Goal: Check status: Check status

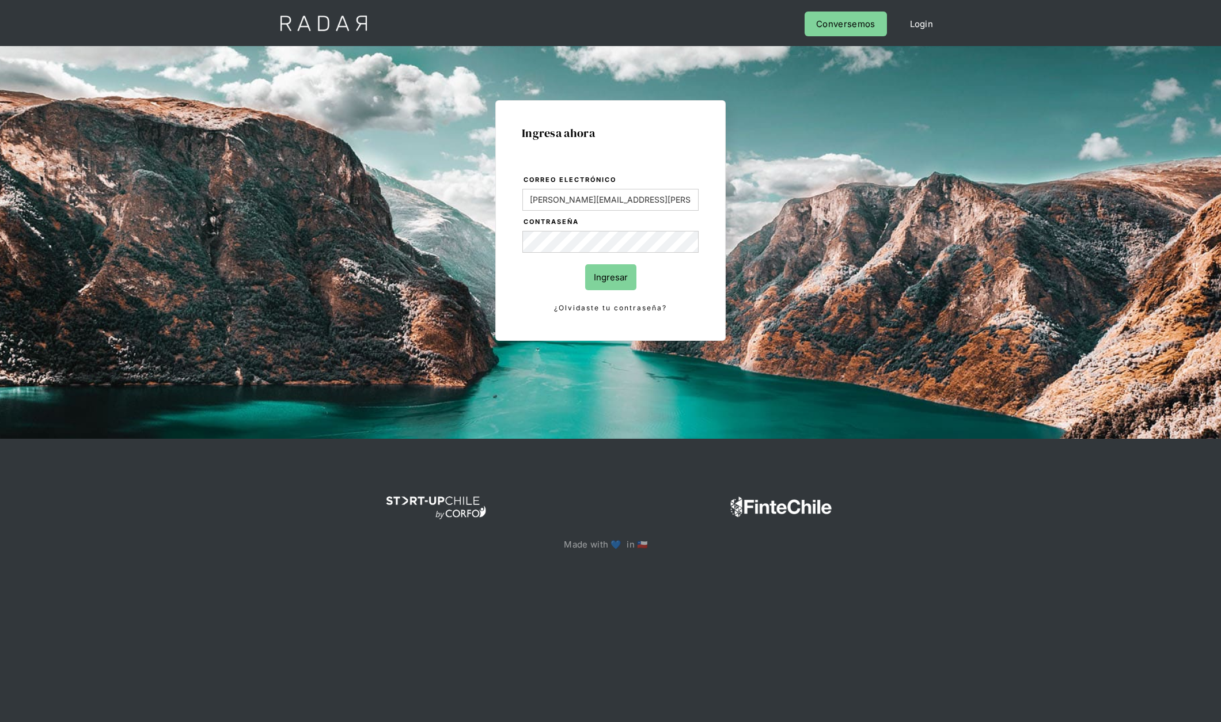
type input "[PERSON_NAME][EMAIL_ADDRESS][PERSON_NAME][DOMAIN_NAME]"
click at [585, 264] on input "Ingresar" at bounding box center [610, 277] width 51 height 26
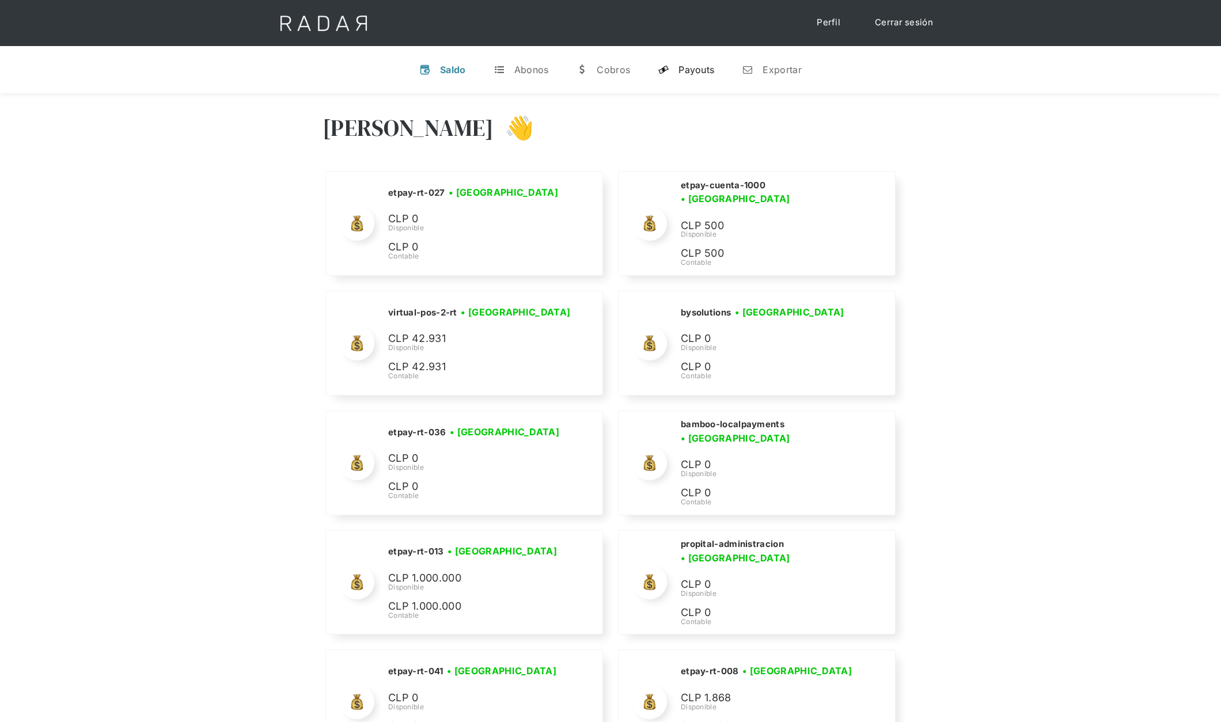
click at [700, 71] on div "Payouts" at bounding box center [696, 70] width 36 height 12
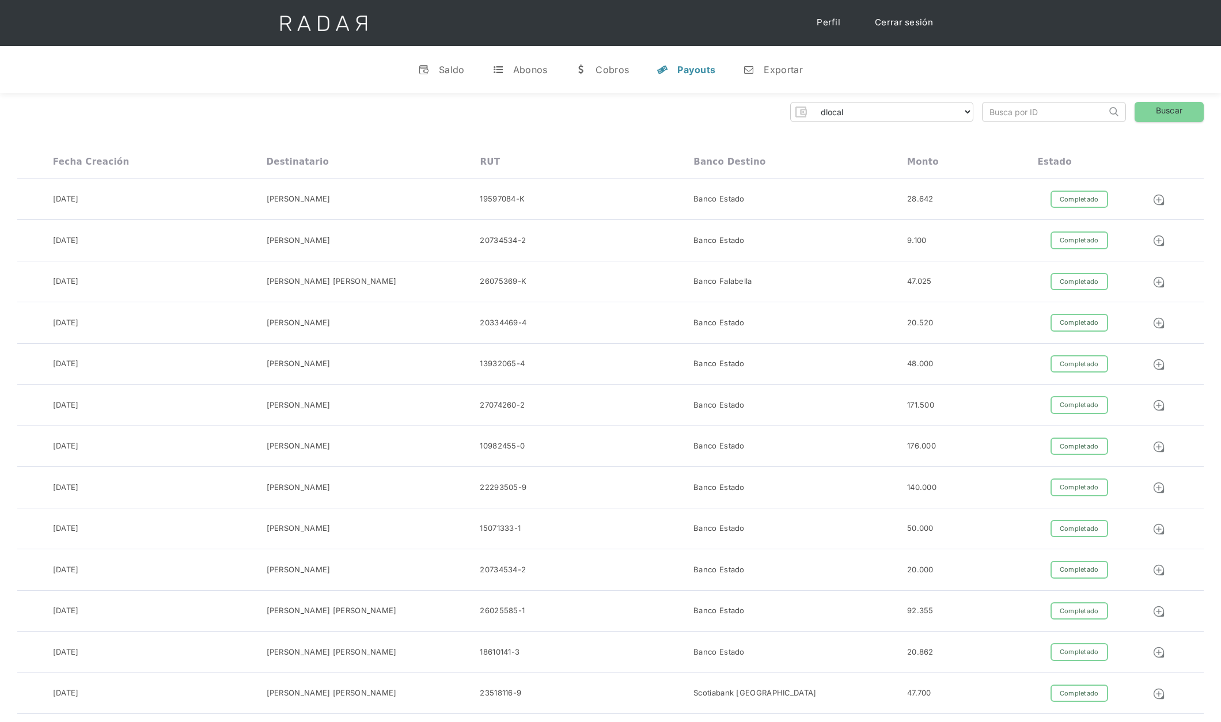
click at [895, 108] on select "dlocal demergechile fcacl2 remitee clpro [PERSON_NAME] urigol radar-cliente rad…" at bounding box center [892, 111] width 162 height 18
select select "[PERSON_NAME]-transfer"
click at [811, 102] on select "dlocal demergechile fcacl2 remitee clpro [PERSON_NAME] urigol radar-cliente rad…" at bounding box center [892, 111] width 162 height 18
click at [1163, 104] on link "Buscar" at bounding box center [1168, 112] width 69 height 20
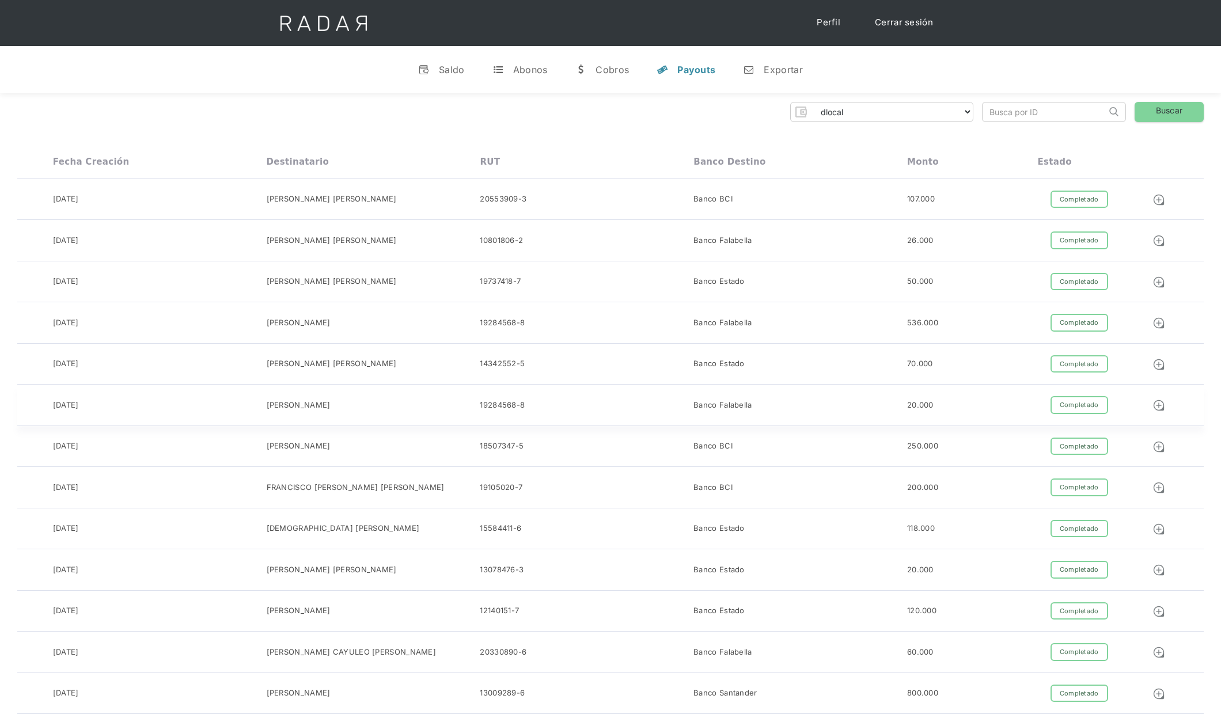
click at [636, 398] on div "19284568-8" at bounding box center [587, 405] width 214 height 18
